Goal: Transaction & Acquisition: Purchase product/service

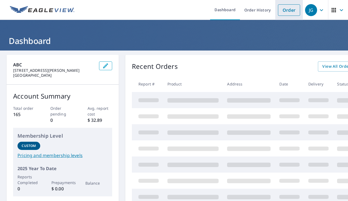
click at [289, 10] on link "Order" at bounding box center [289, 9] width 22 height 11
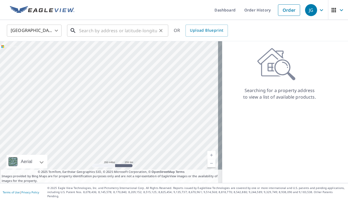
click at [80, 33] on input "text" at bounding box center [118, 30] width 78 height 15
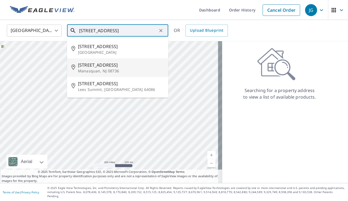
click at [88, 65] on span "[STREET_ADDRESS]" at bounding box center [121, 65] width 86 height 7
type input "[STREET_ADDRESS]"
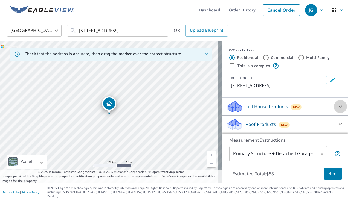
click at [338, 107] on icon at bounding box center [339, 107] width 3 height 2
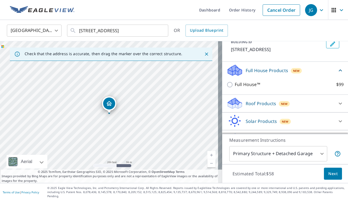
scroll to position [54, 0]
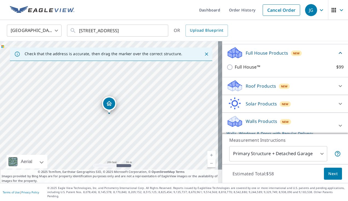
click at [337, 124] on icon at bounding box center [340, 125] width 7 height 7
click at [247, 124] on p "Walls Products" at bounding box center [260, 121] width 31 height 7
click at [249, 132] on p "Walls, Windows & Doors with Regular Delivery" at bounding box center [281, 134] width 110 height 6
click at [337, 125] on icon at bounding box center [340, 125] width 7 height 7
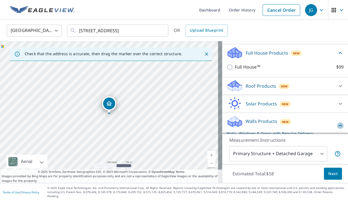
click at [337, 125] on icon at bounding box center [340, 125] width 7 height 7
click at [317, 159] on body "JG JG Dashboard Order History Cancel Order JG United States [GEOGRAPHIC_DATA] ​…" at bounding box center [174, 100] width 348 height 201
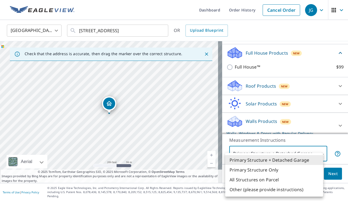
click at [256, 173] on li "Primary Structure Only" at bounding box center [274, 170] width 98 height 10
type input "2"
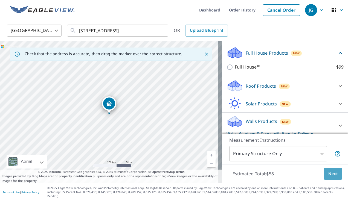
click at [329, 177] on span "Next" at bounding box center [332, 174] width 9 height 7
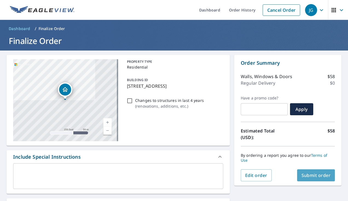
click at [313, 178] on span "Submit order" at bounding box center [315, 175] width 29 height 6
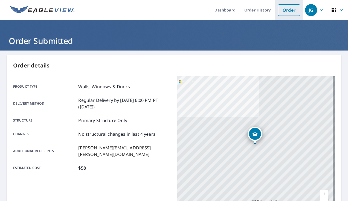
click at [283, 12] on link "Order" at bounding box center [289, 9] width 22 height 11
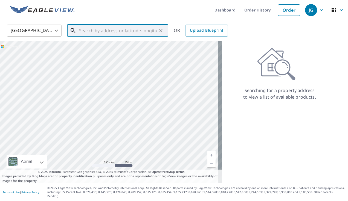
click at [89, 29] on input "text" at bounding box center [118, 30] width 78 height 15
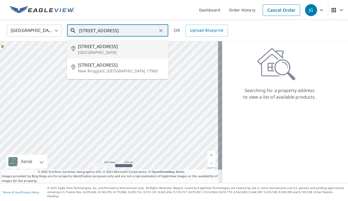
click at [91, 49] on span "[STREET_ADDRESS]" at bounding box center [121, 46] width 86 height 7
type input "[STREET_ADDRESS]"
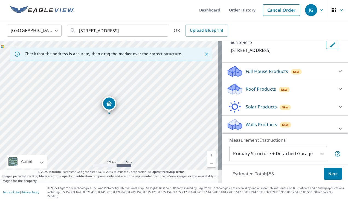
scroll to position [38, 0]
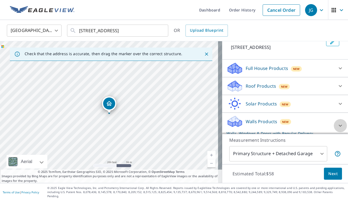
click at [338, 125] on icon at bounding box center [339, 126] width 3 height 2
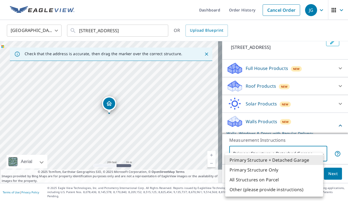
click at [318, 157] on body "JG JG Dashboard Order History Cancel Order JG United States US ​ [STREET_ADDRES…" at bounding box center [174, 100] width 348 height 201
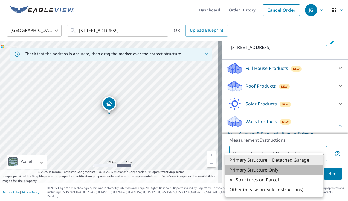
click at [259, 169] on li "Primary Structure Only" at bounding box center [274, 170] width 98 height 10
type input "2"
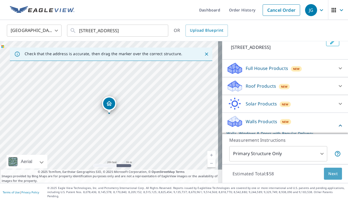
click at [329, 177] on span "Next" at bounding box center [332, 174] width 9 height 7
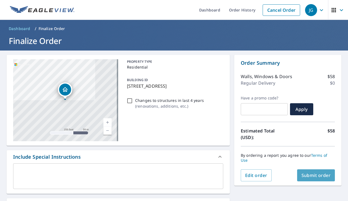
click at [309, 175] on span "Submit order" at bounding box center [315, 175] width 29 height 6
